Goal: Find contact information: Find contact information

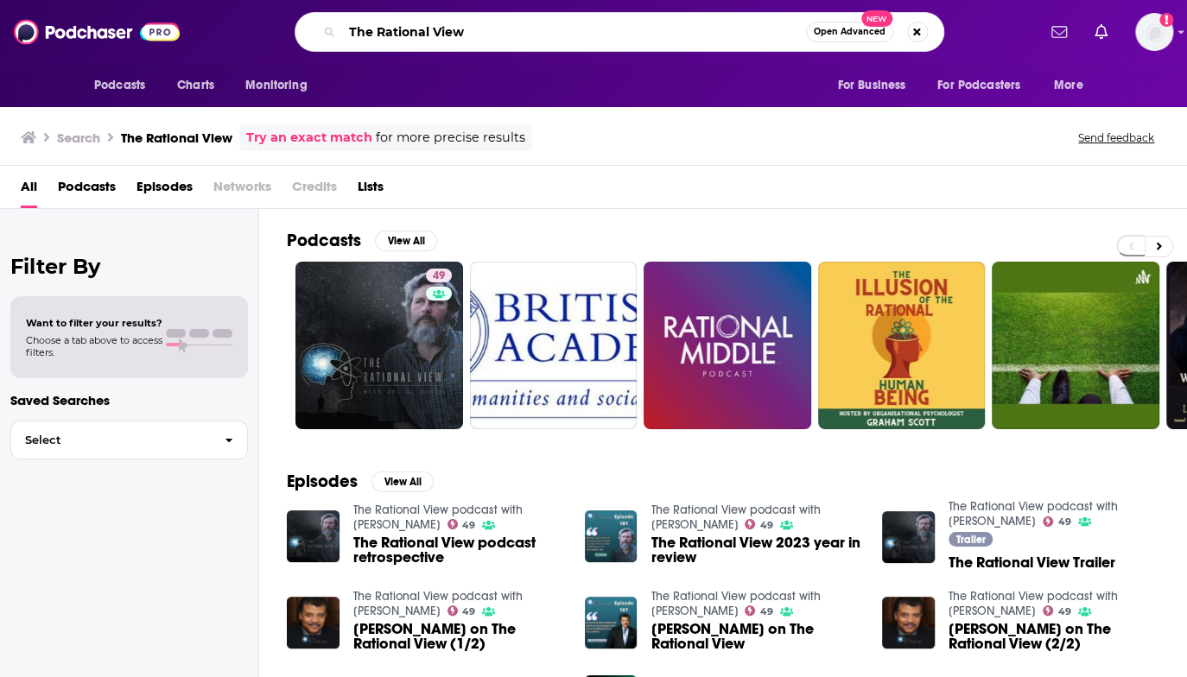
click at [514, 37] on input "The Rational View" at bounding box center [574, 32] width 464 height 28
click at [416, 41] on input "The Rational View" at bounding box center [574, 32] width 464 height 28
drag, startPoint x: 416, startPoint y: 41, endPoint x: 353, endPoint y: 38, distance: 63.1
click at [353, 38] on input "The Rational View" at bounding box center [574, 32] width 464 height 28
click at [352, 37] on input "The Rational View" at bounding box center [574, 32] width 464 height 28
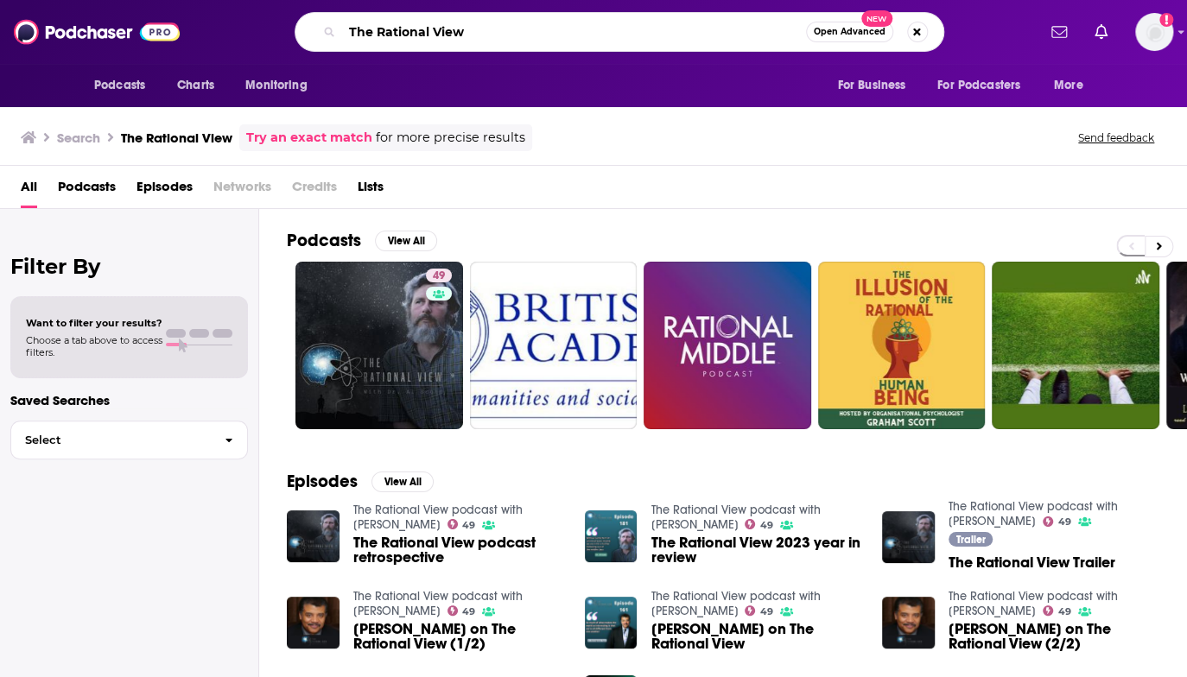
click at [350, 37] on input "The Rational View" at bounding box center [574, 32] width 464 height 28
click at [346, 35] on input "The Rational View" at bounding box center [574, 32] width 464 height 28
drag, startPoint x: 346, startPoint y: 35, endPoint x: 523, endPoint y: 19, distance: 177.0
click at [523, 19] on input "The Rational View" at bounding box center [574, 32] width 464 height 28
paste input "why-that-worked-presented-by-storybrand"
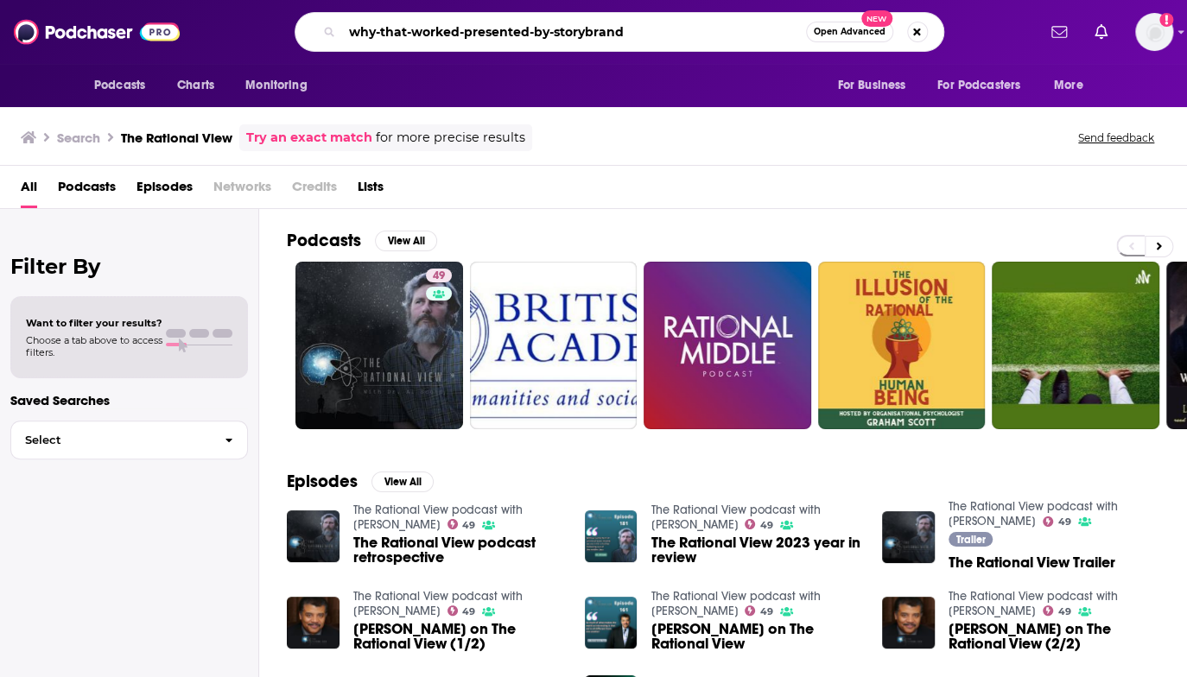
click at [529, 16] on div "why-that-worked-presented-by-storybrand Open Advanced New" at bounding box center [620, 32] width 650 height 40
click at [625, 34] on input "why-that-worked-presented-by-storybrand" at bounding box center [574, 32] width 464 height 28
type input "why-that-worked-presented-by-storybrand"
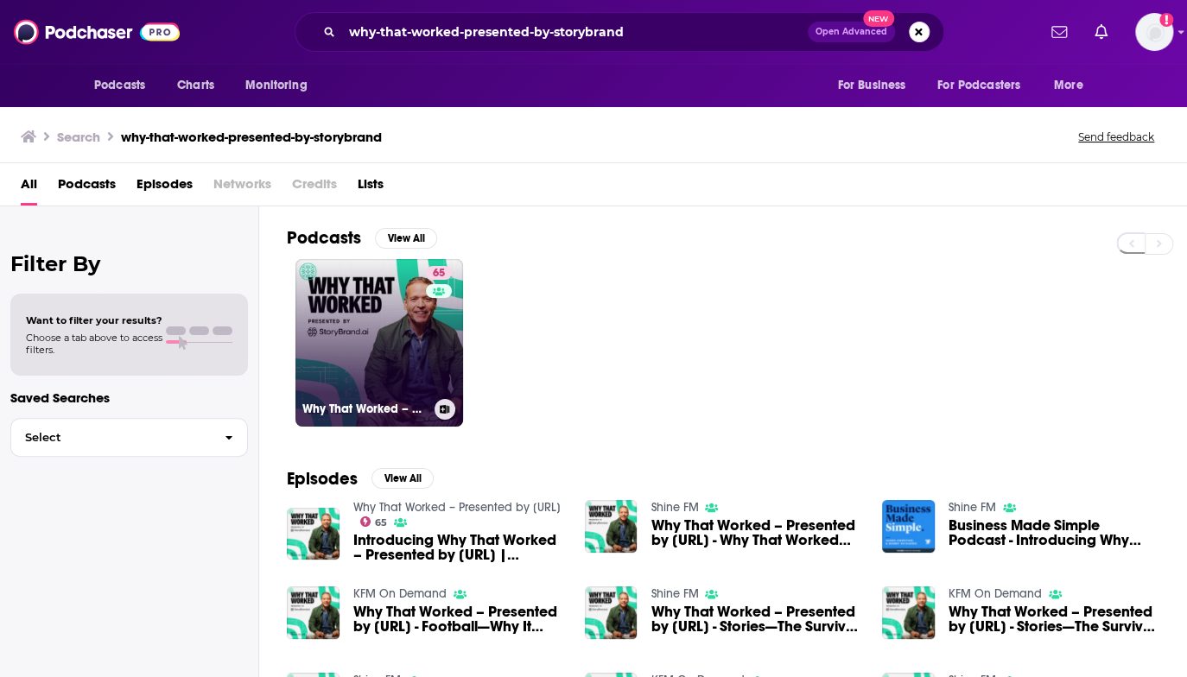
click at [394, 336] on link "65 Why That Worked – Presented by [URL]" at bounding box center [379, 343] width 168 height 168
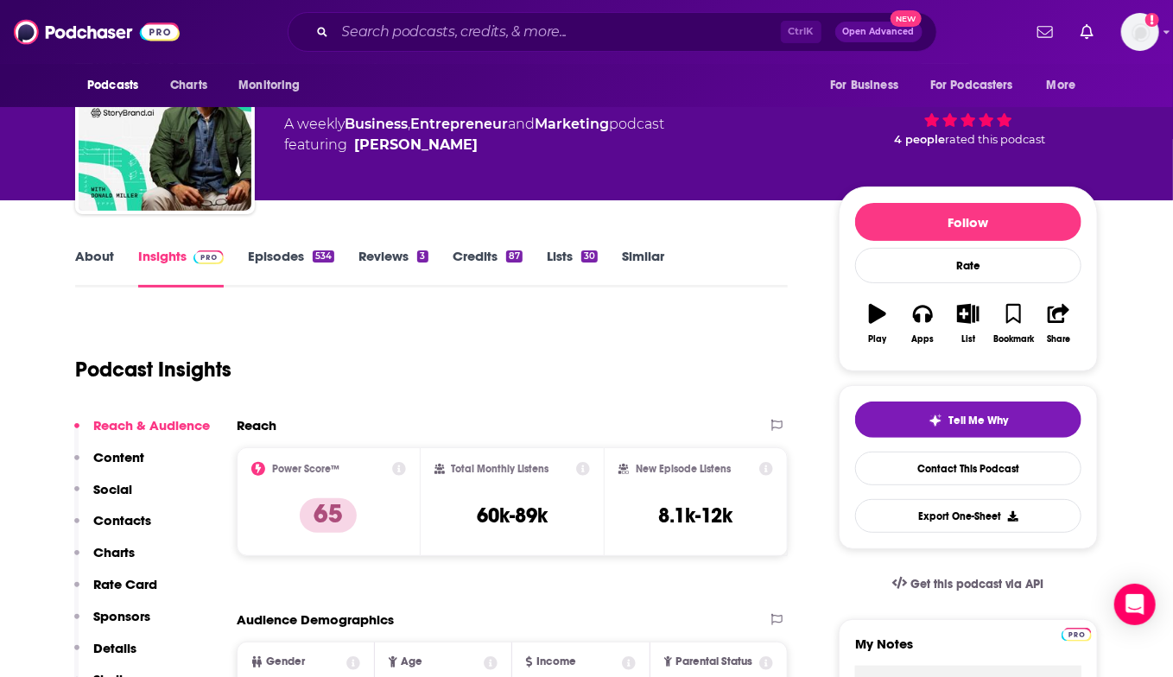
scroll to position [173, 0]
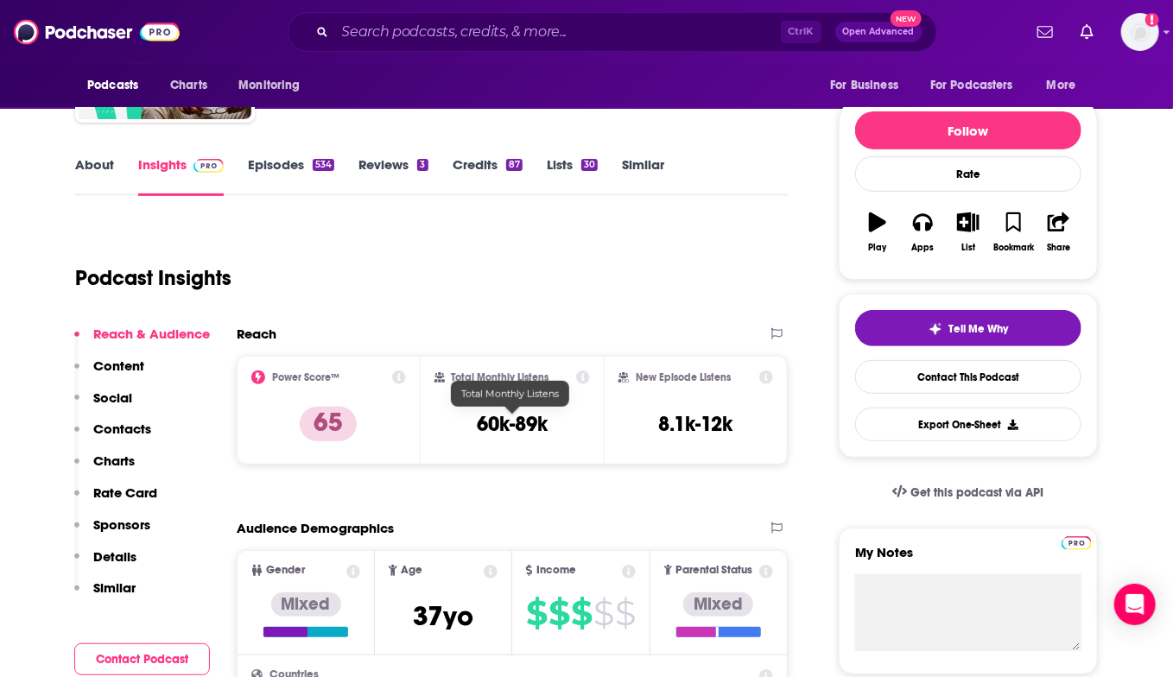
click at [491, 428] on h3 "60k-89k" at bounding box center [512, 424] width 71 height 26
drag, startPoint x: 491, startPoint y: 428, endPoint x: 539, endPoint y: 427, distance: 48.4
click at [539, 427] on h3 "60k-89k" at bounding box center [512, 424] width 71 height 26
copy h3 "60k-89k"
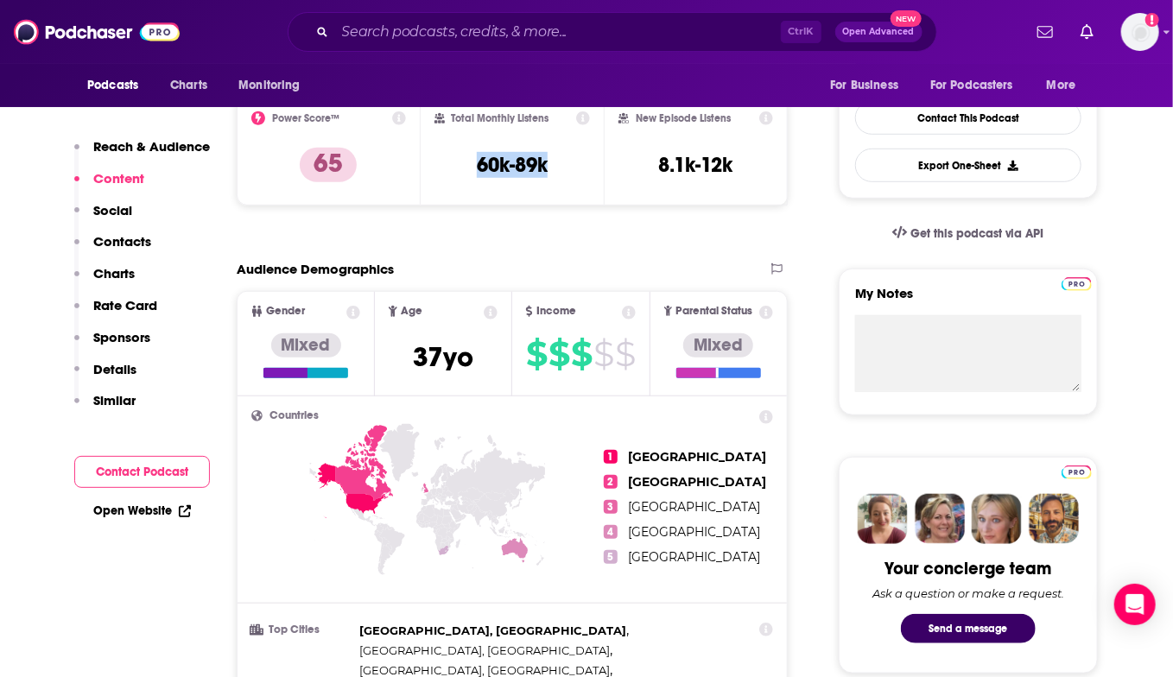
scroll to position [0, 0]
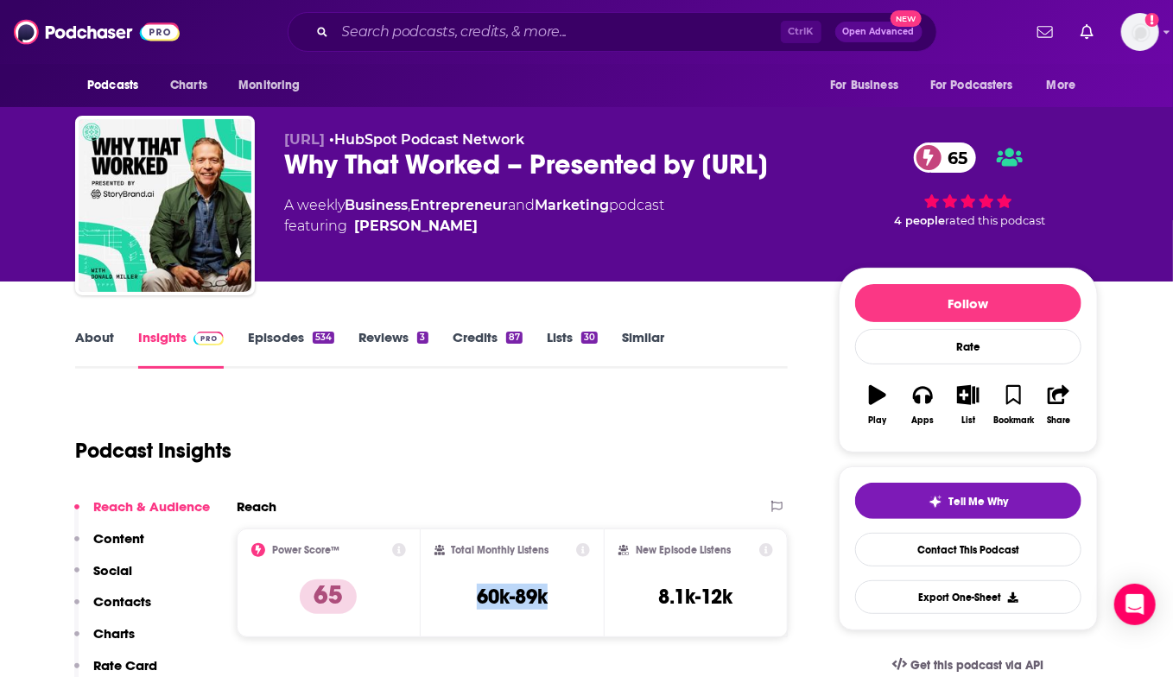
click at [97, 339] on link "About" at bounding box center [94, 349] width 39 height 40
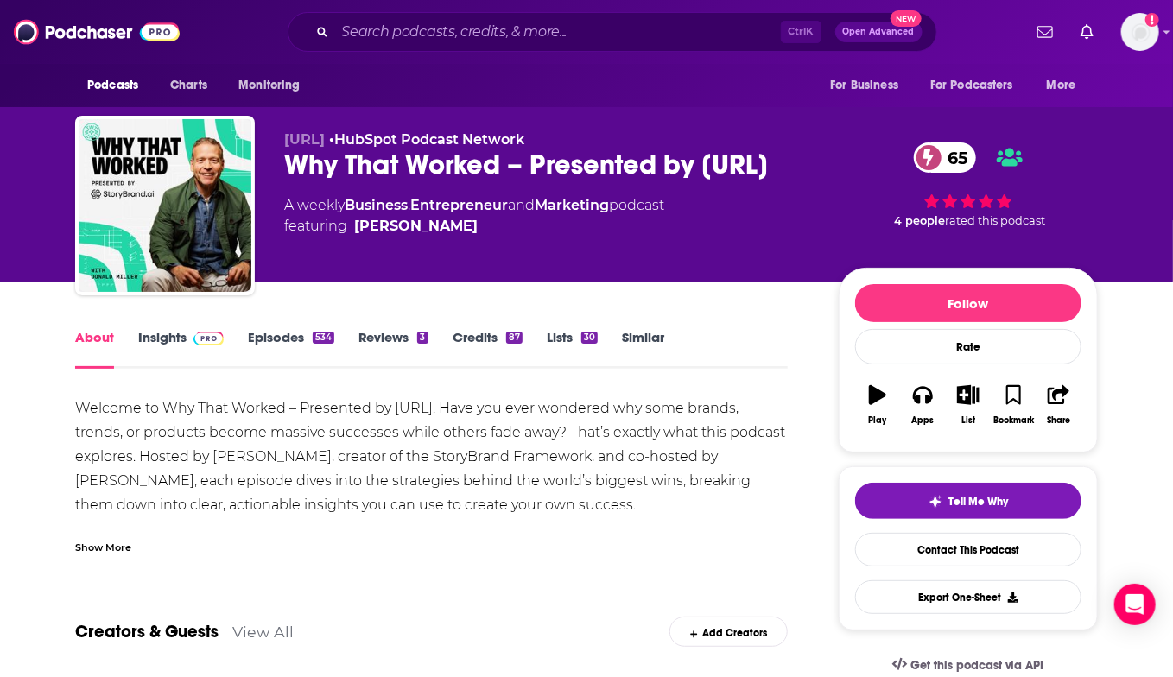
click at [594, 487] on div "Welcome to Why That Worked – Presented by [URL]. Have you ever wondered why som…" at bounding box center [431, 480] width 713 height 169
click at [325, 163] on div "Why That Worked – Presented by [URL] 65" at bounding box center [547, 165] width 527 height 34
drag, startPoint x: 325, startPoint y: 163, endPoint x: 440, endPoint y: 193, distance: 118.6
click at [440, 181] on div "Why That Worked – Presented by [URL] 65" at bounding box center [547, 165] width 527 height 34
copy h1 "Why That Worked – Presented by [URL]"
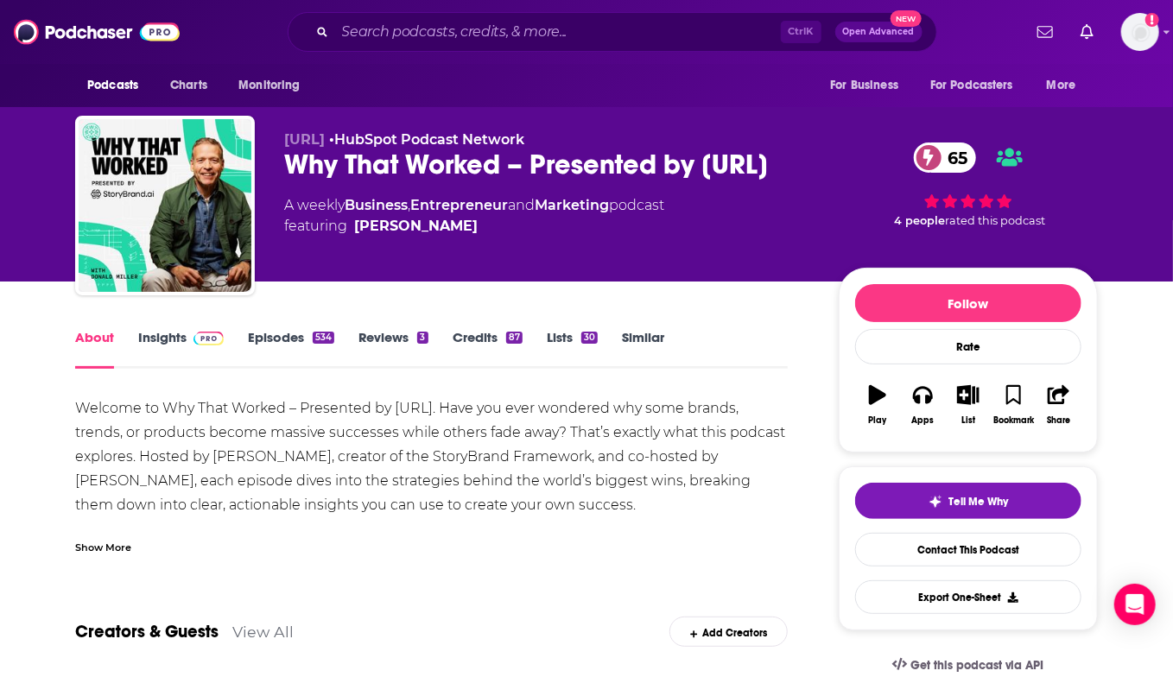
click at [166, 334] on link "Insights" at bounding box center [181, 349] width 86 height 40
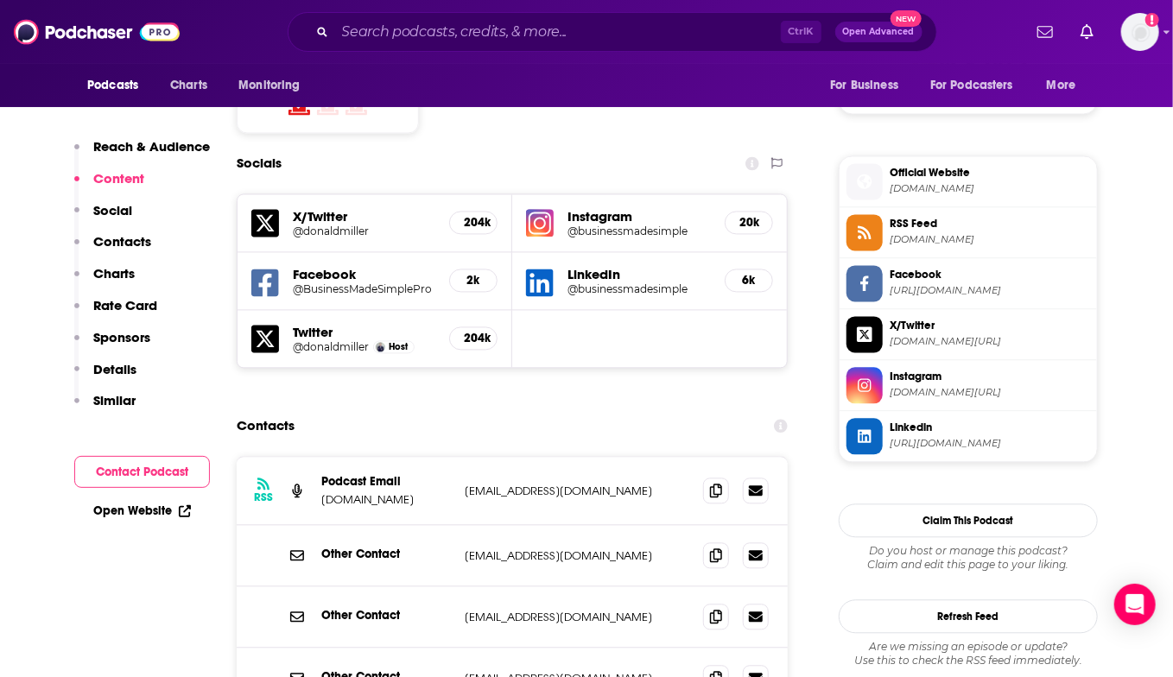
scroll to position [1555, 0]
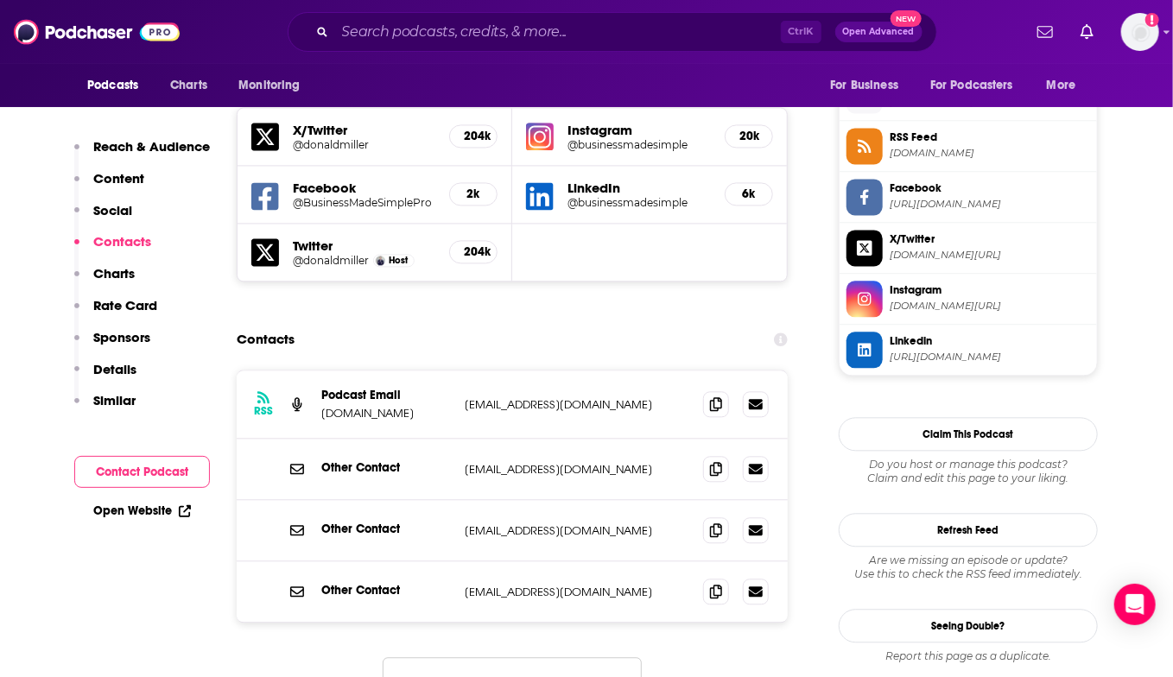
drag, startPoint x: 644, startPoint y: 286, endPoint x: 456, endPoint y: 301, distance: 189.0
click at [456, 371] on div "RSS Podcast Email [DOMAIN_NAME] [EMAIL_ADDRESS][DOMAIN_NAME] [EMAIL_ADDRESS][DO…" at bounding box center [512, 405] width 551 height 68
copy div "[EMAIL_ADDRESS][DOMAIN_NAME]"
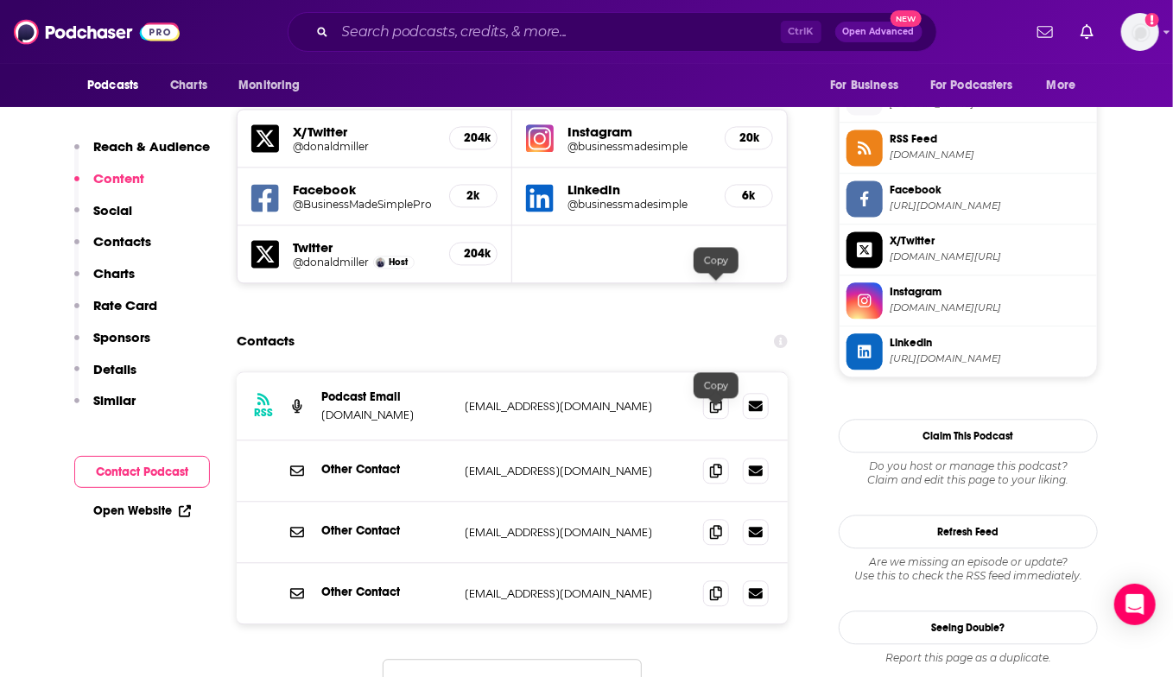
scroll to position [1037, 0]
